Goal: Information Seeking & Learning: Learn about a topic

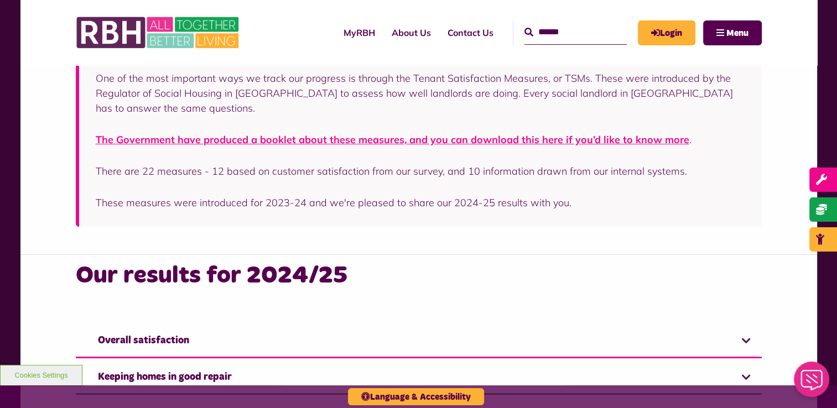
scroll to position [664, 0]
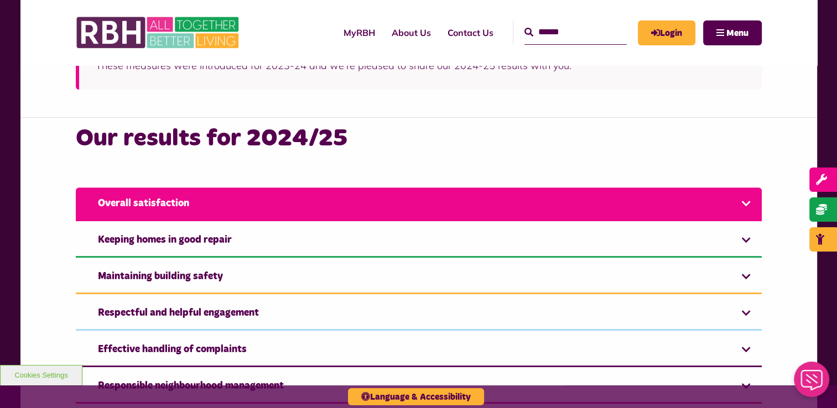
click at [407, 208] on link "Overall satisfaction" at bounding box center [419, 205] width 686 height 34
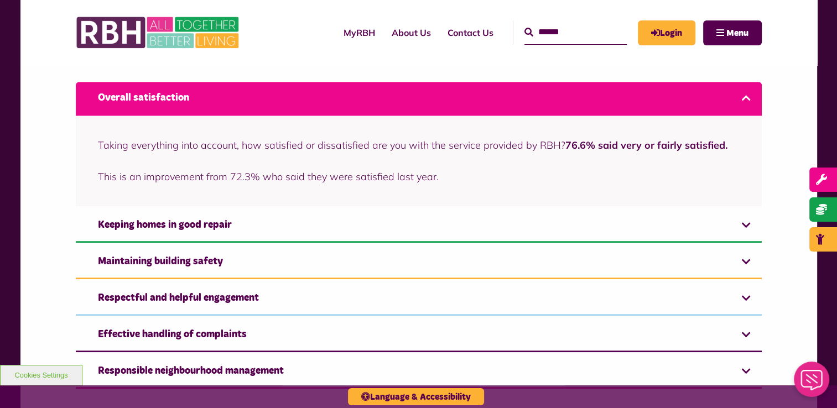
scroll to position [830, 0]
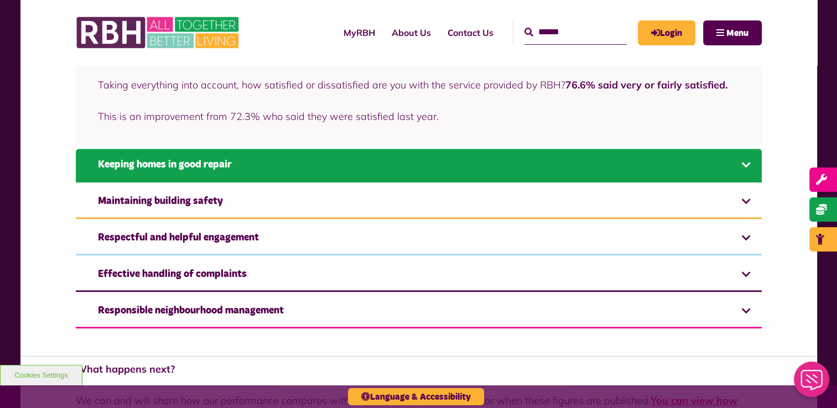
click at [373, 165] on link "Keeping homes in good repair" at bounding box center [419, 166] width 686 height 34
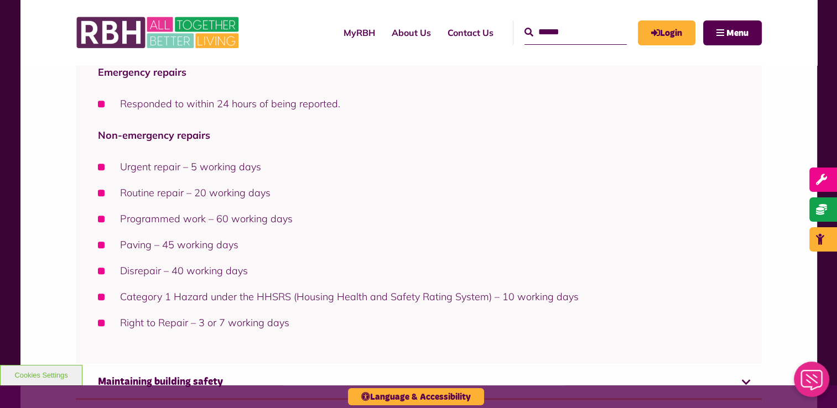
scroll to position [1330, 0]
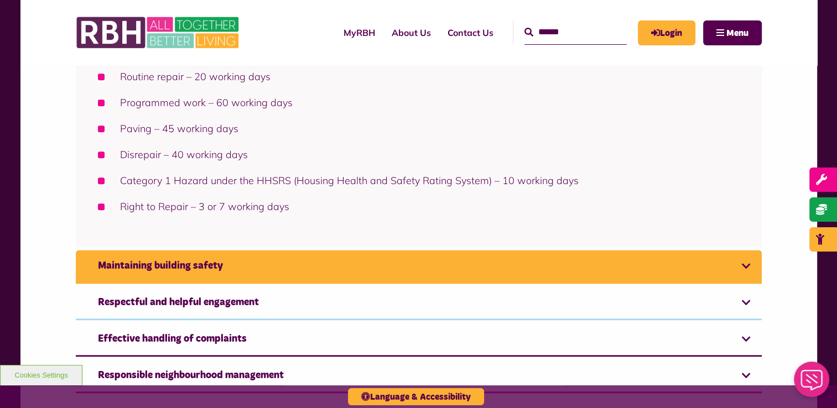
click at [341, 260] on link "Maintaining building safety" at bounding box center [419, 267] width 686 height 34
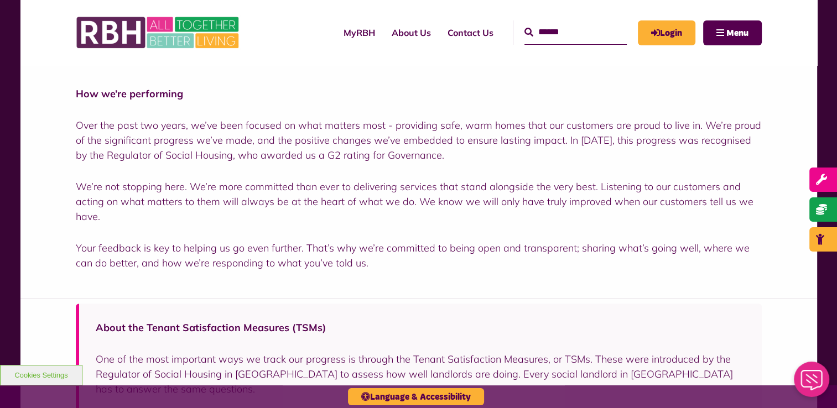
scroll to position [254, 0]
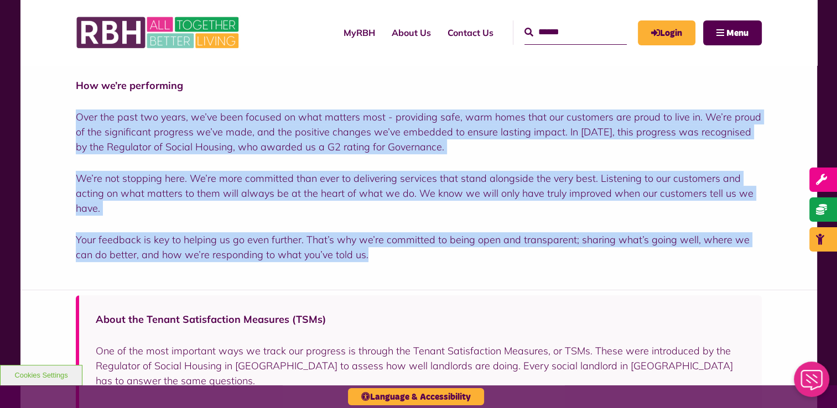
drag, startPoint x: 71, startPoint y: 113, endPoint x: 373, endPoint y: 263, distance: 337.5
click at [373, 263] on div "How we’re performing Over the past two years, we’ve been focused on what matter…" at bounding box center [418, 162] width 797 height 256
copy div "Over the past two years, we’ve been focused on what matters most - providing sa…"
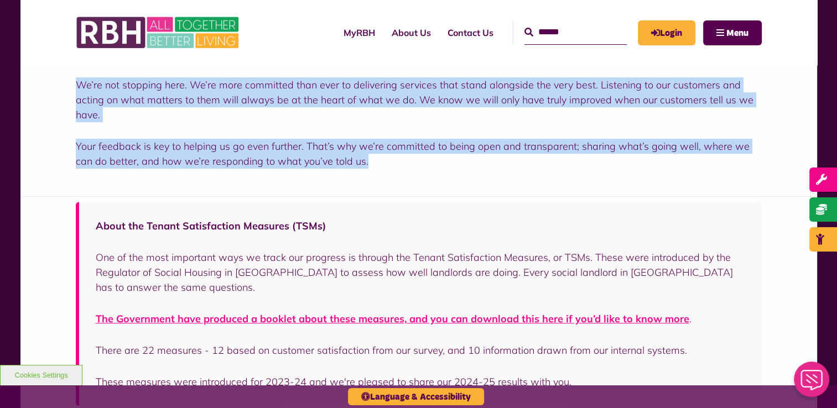
scroll to position [475, 0]
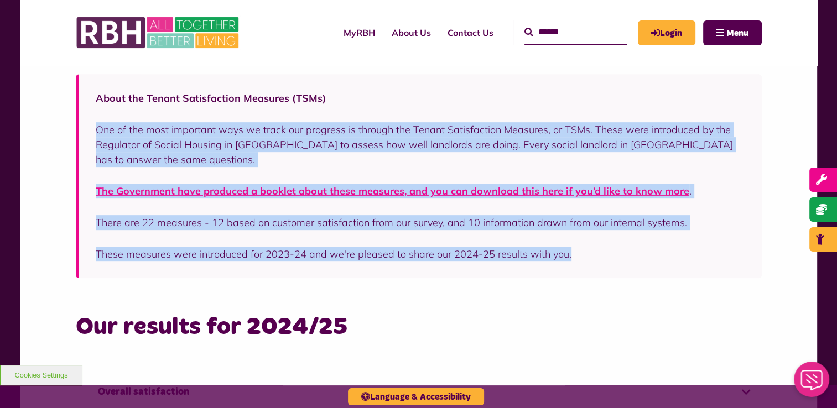
drag, startPoint x: 569, startPoint y: 257, endPoint x: 90, endPoint y: 133, distance: 494.2
click at [90, 133] on div "About the Tenant Satisfaction Measures (TSMs) One of the most important ways we…" at bounding box center [419, 176] width 686 height 204
copy div "One of the most important ways we track our progress is through the Tenant Sati…"
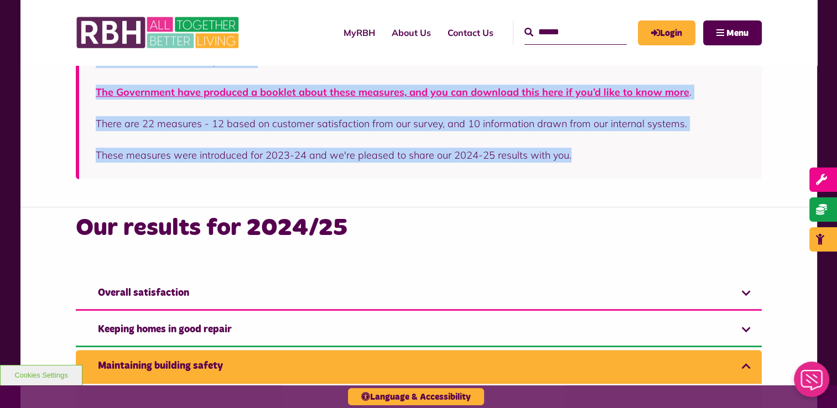
scroll to position [696, 0]
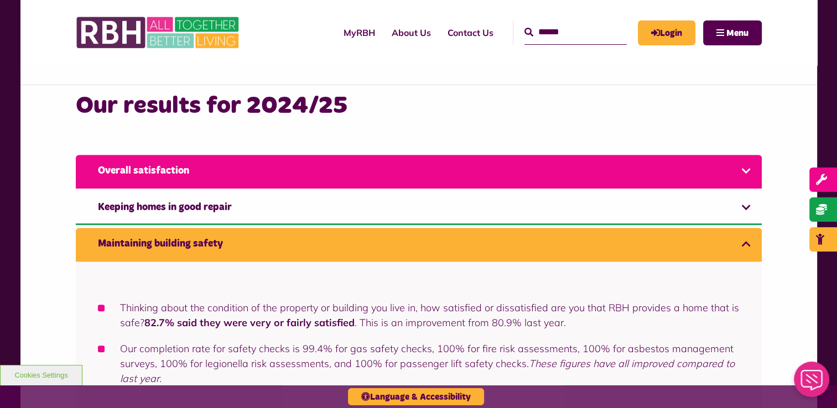
click at [323, 177] on link "Overall satisfaction" at bounding box center [419, 172] width 686 height 34
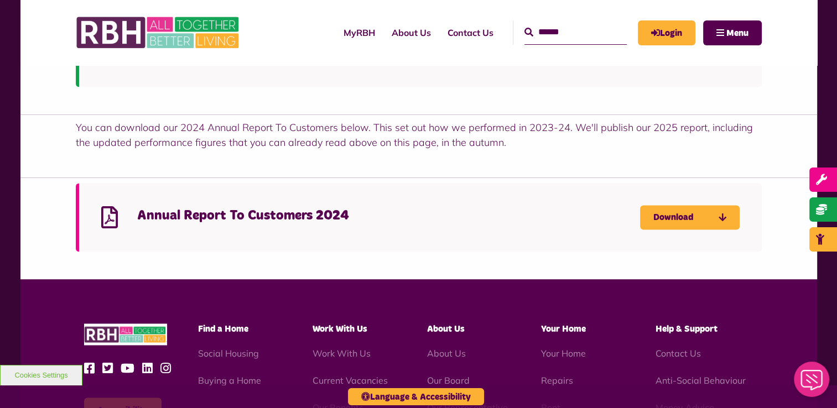
scroll to position [1792, 0]
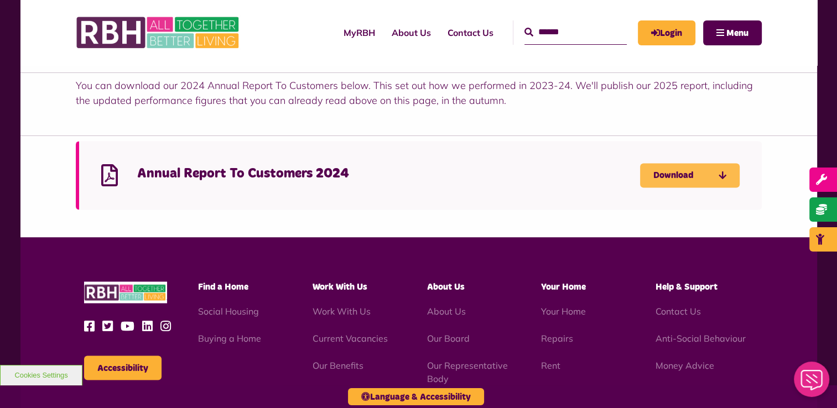
click at [684, 177] on link "Download" at bounding box center [690, 175] width 100 height 24
